Goal: Browse casually: Explore the website without a specific task or goal

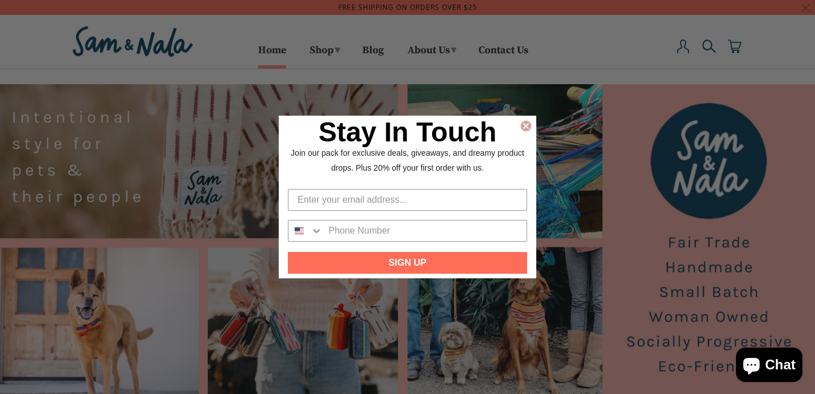
click at [522, 122] on circle "Close dialog" at bounding box center [526, 126] width 11 height 11
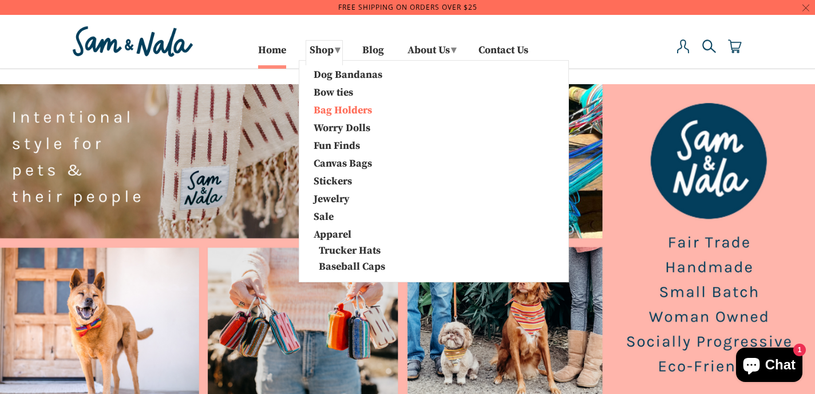
click at [348, 108] on link "Bag Holders" at bounding box center [365, 109] width 120 height 15
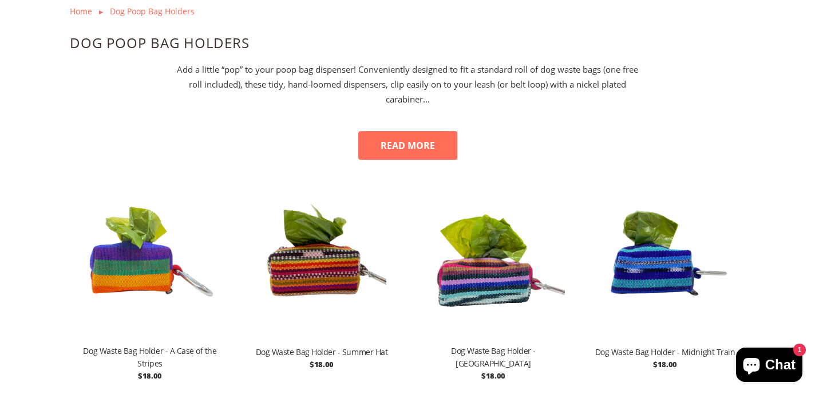
scroll to position [530, 0]
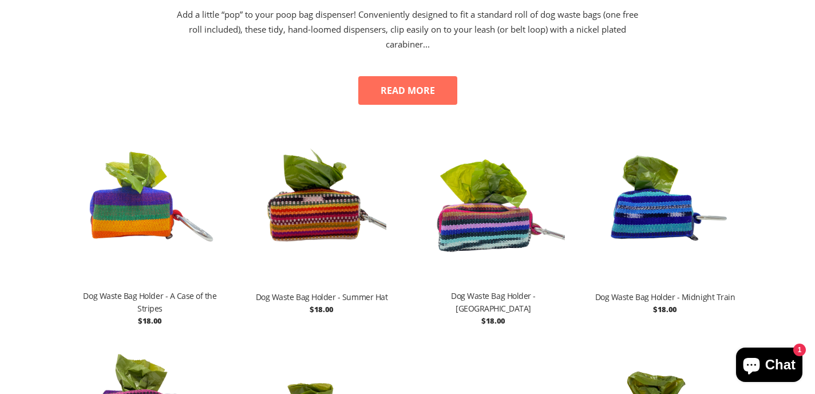
click at [348, 219] on img at bounding box center [321, 204] width 160 height 172
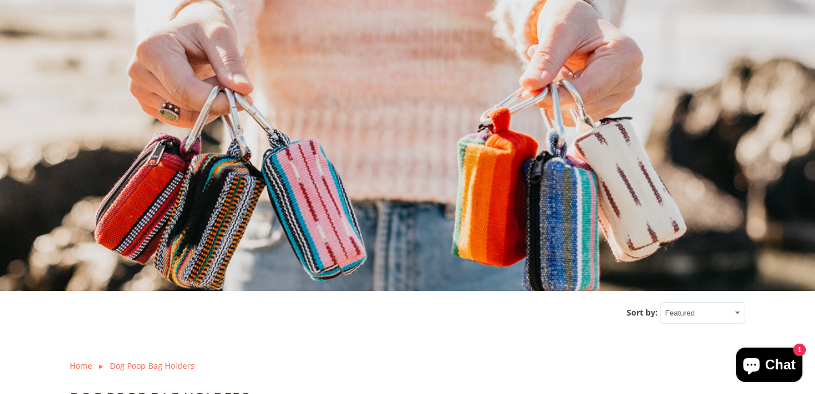
scroll to position [0, 0]
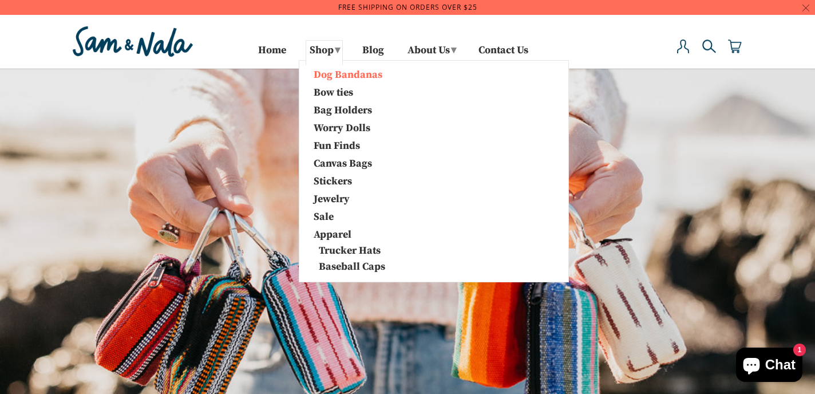
click at [330, 74] on link "Dog Bandanas" at bounding box center [365, 73] width 120 height 15
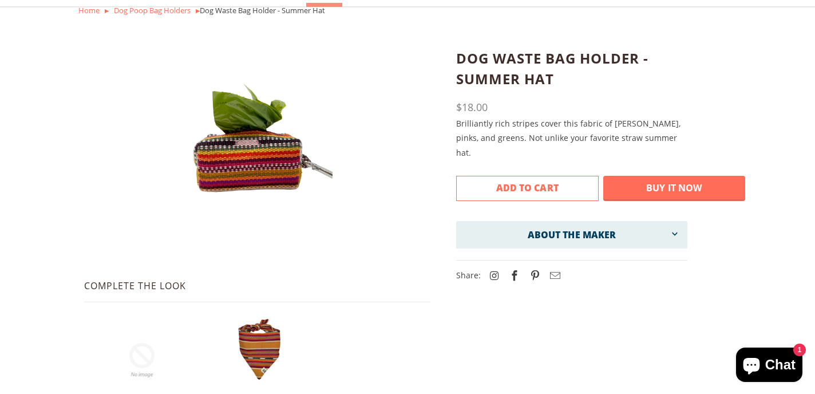
scroll to position [63, 0]
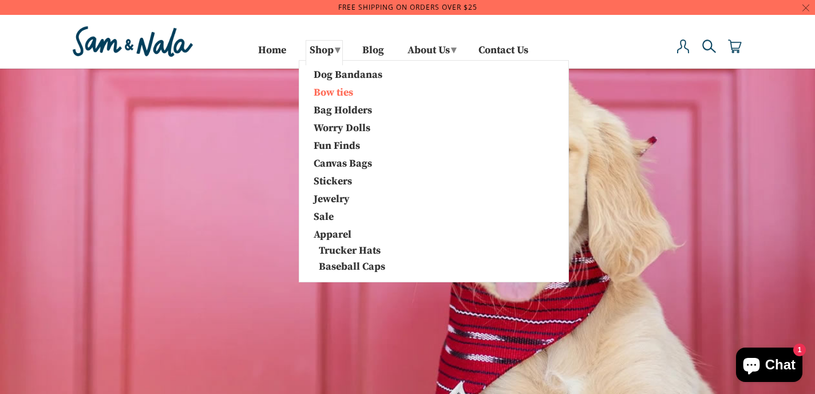
click at [335, 92] on link "Bow ties" at bounding box center [365, 91] width 120 height 15
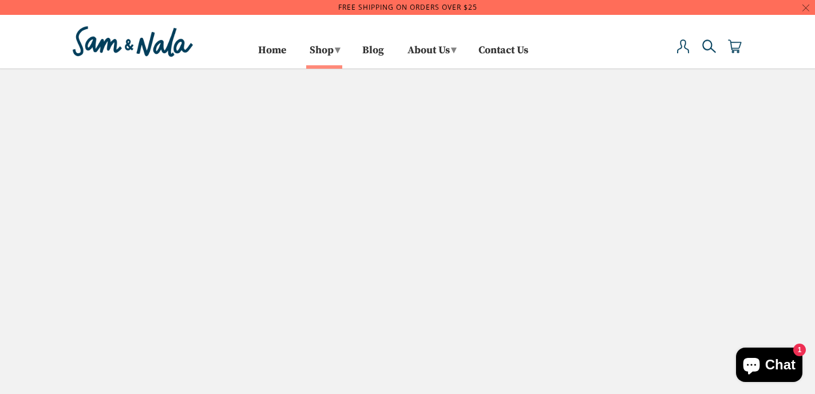
select select "created-ascending"
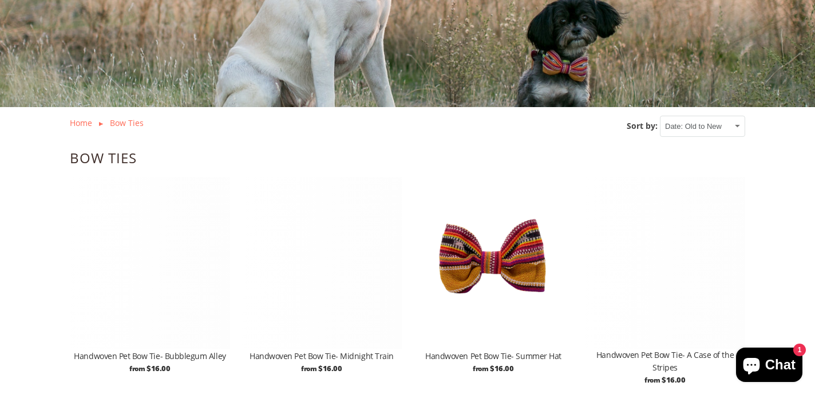
scroll to position [425, 0]
